Goal: Task Accomplishment & Management: Manage account settings

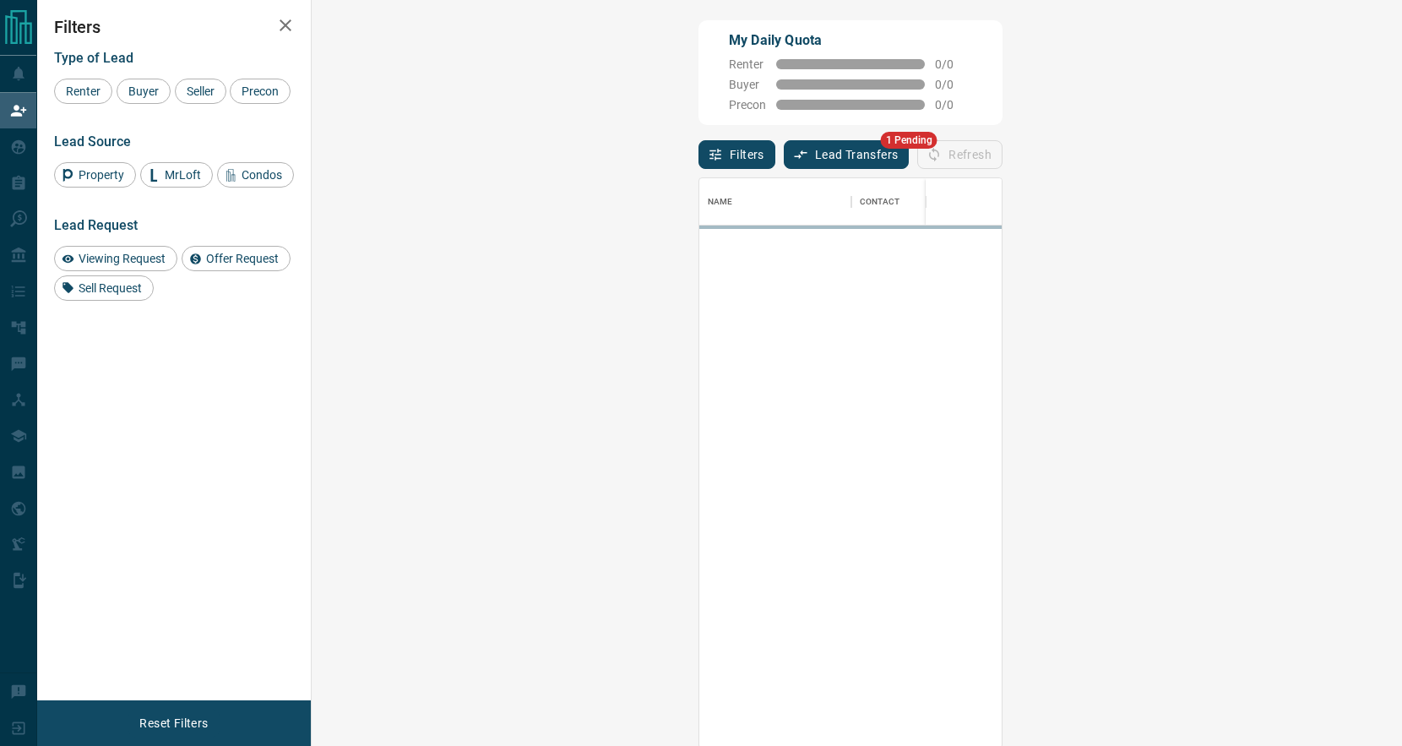
scroll to position [569, 1054]
click at [784, 160] on button "Lead Transfers" at bounding box center [847, 154] width 126 height 29
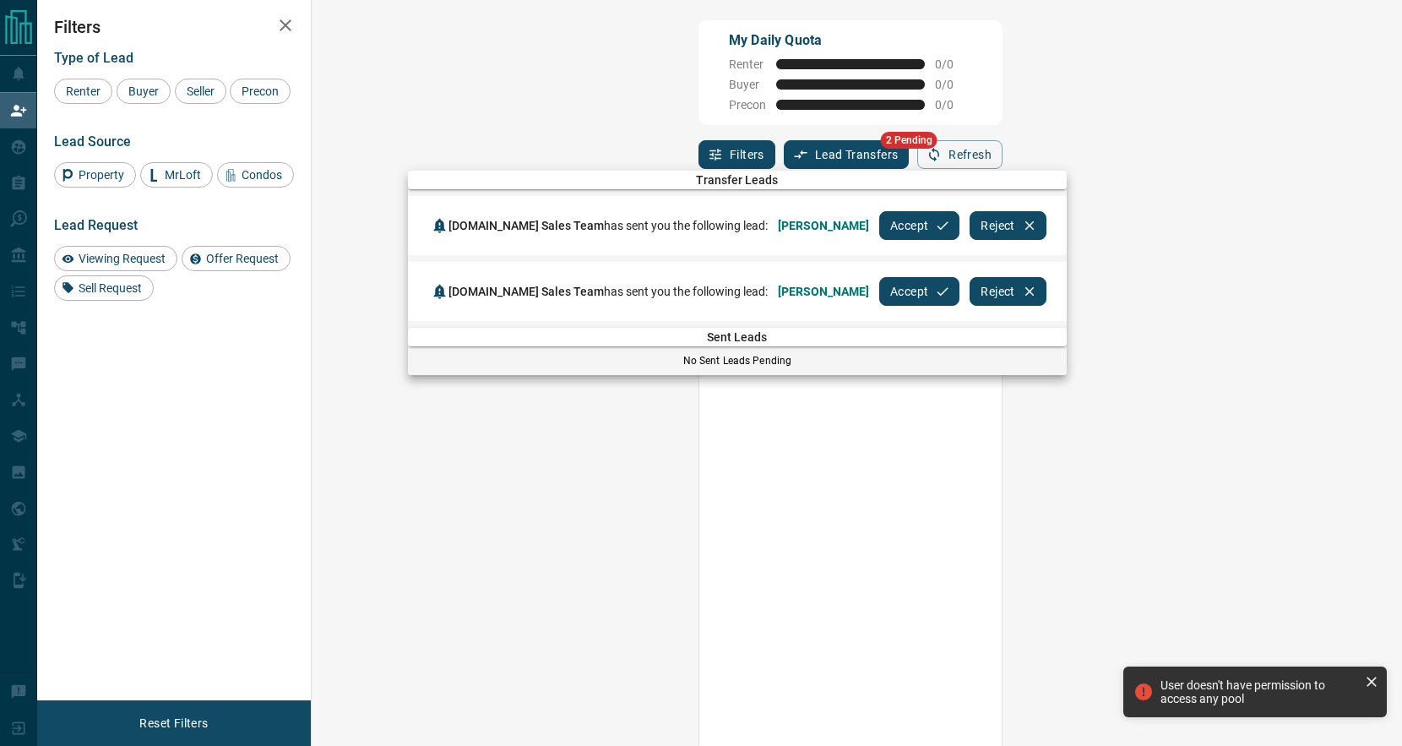
click at [879, 219] on button "Accept" at bounding box center [919, 225] width 80 height 29
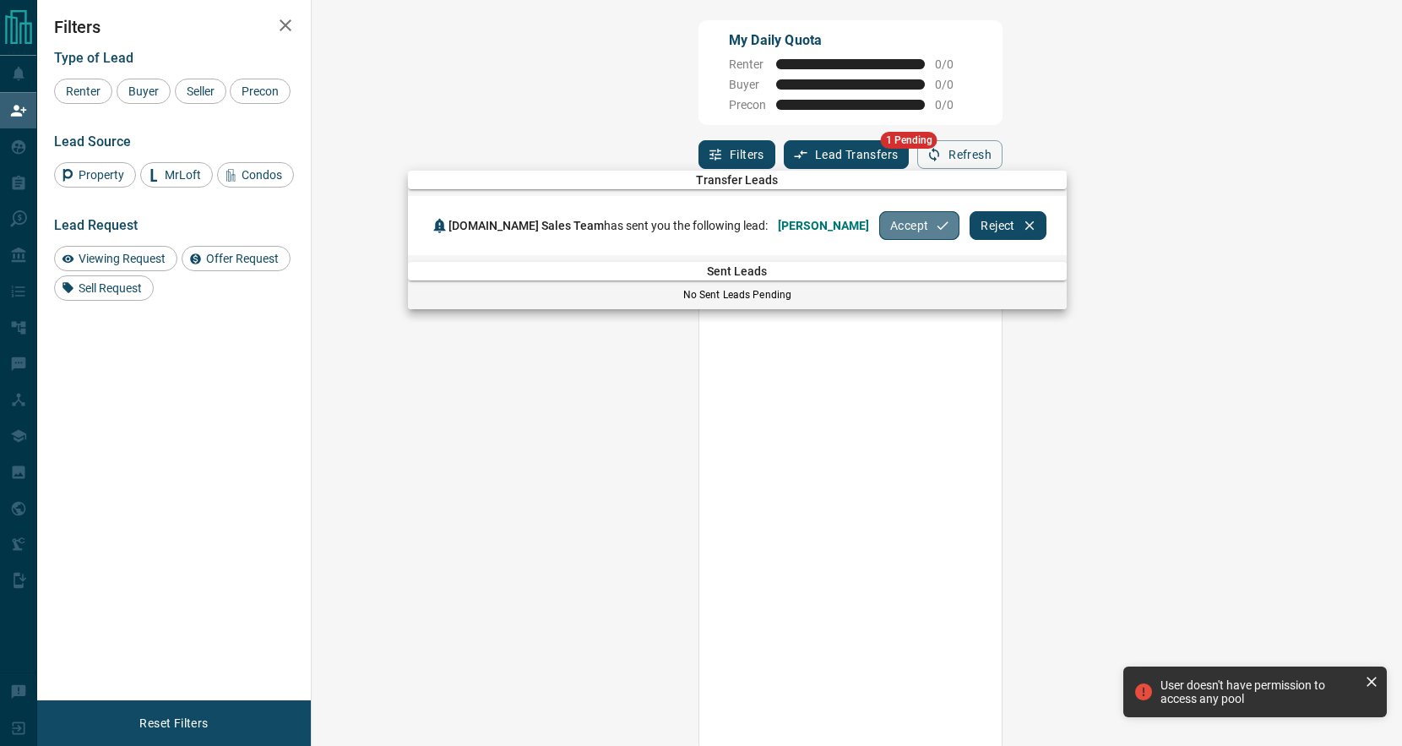
click at [879, 219] on button "Accept" at bounding box center [919, 225] width 80 height 29
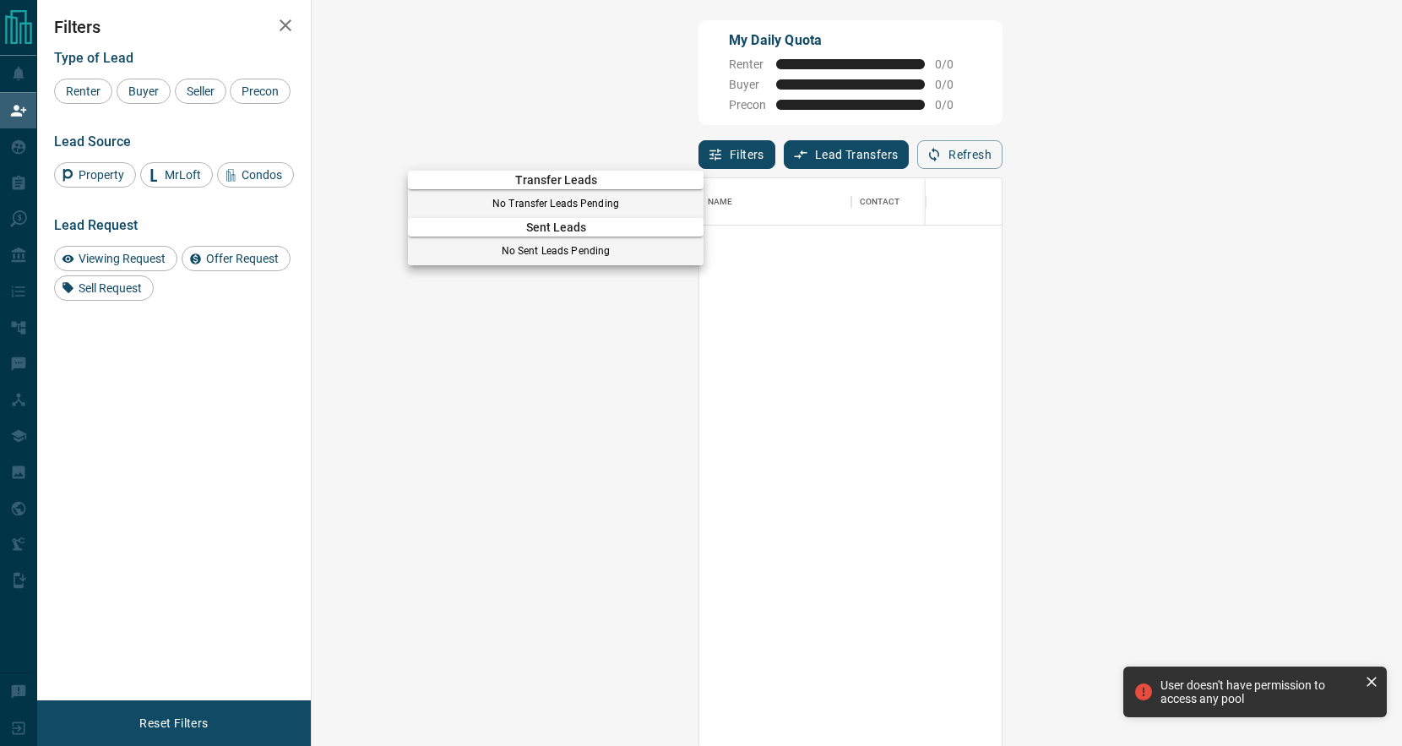
click at [694, 96] on div at bounding box center [701, 373] width 1402 height 746
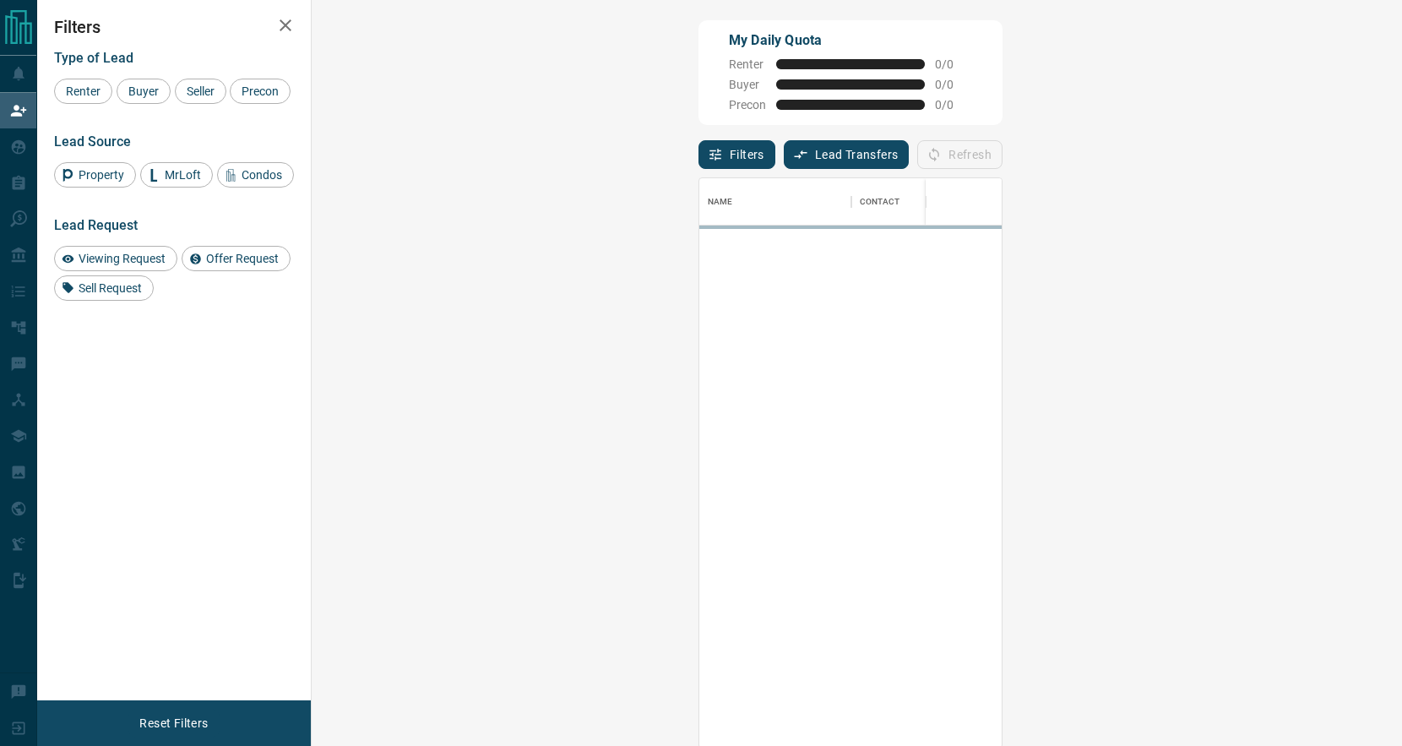
scroll to position [569, 1054]
